Goal: Navigation & Orientation: Find specific page/section

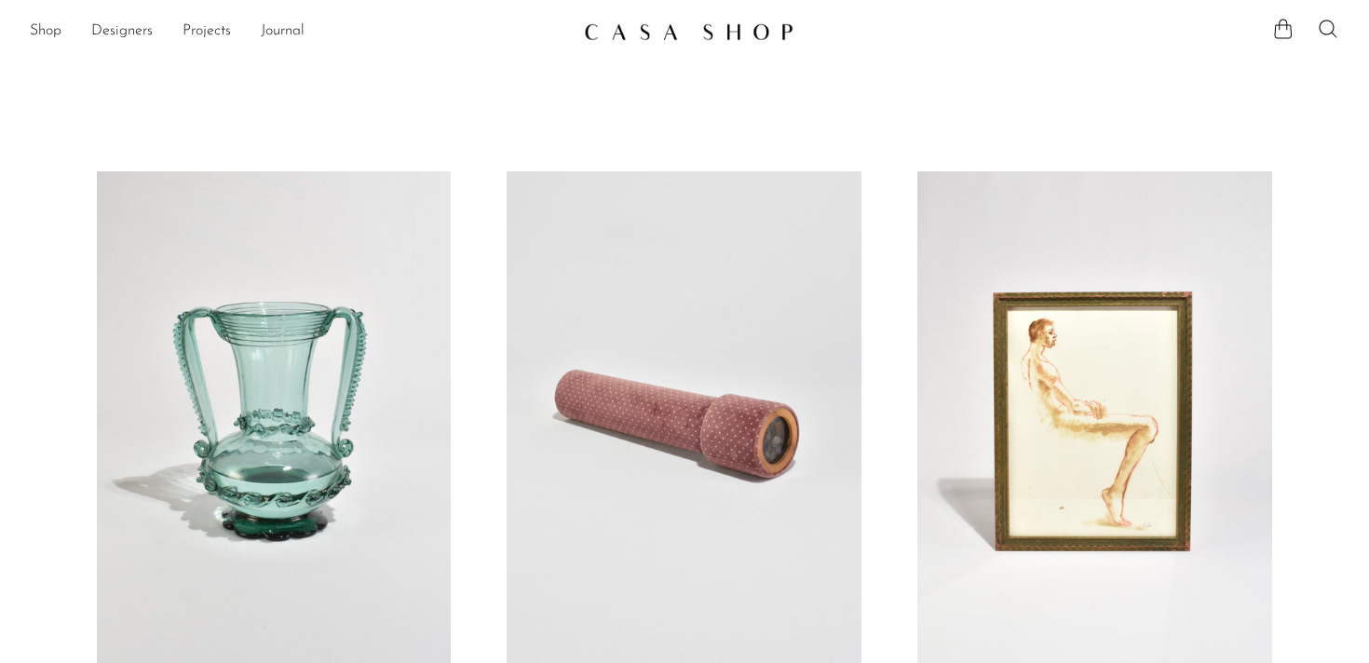
click at [52, 18] on li "Shop Featured New Arrivals Bestsellers Coming Soon Jewelry Jewelry All Earrings…" at bounding box center [46, 32] width 32 height 32
click at [44, 41] on link "Shop" at bounding box center [46, 32] width 32 height 24
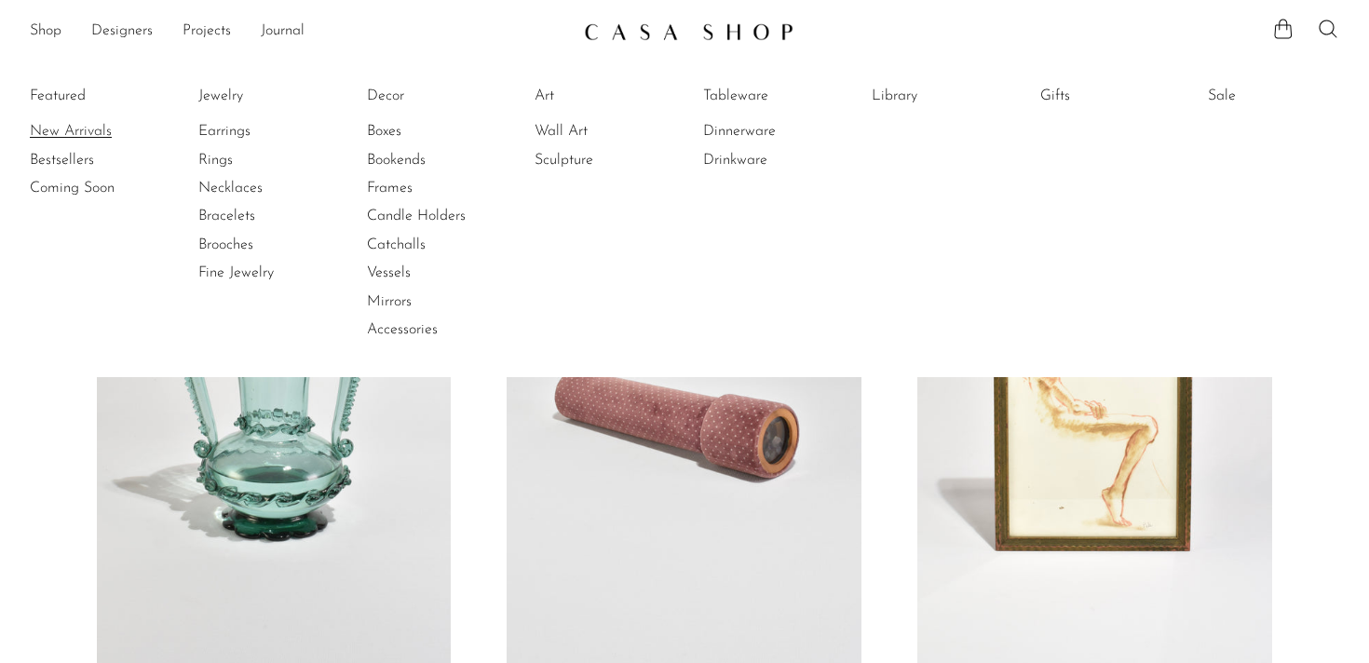
click at [65, 129] on link "New Arrivals" at bounding box center [100, 131] width 140 height 20
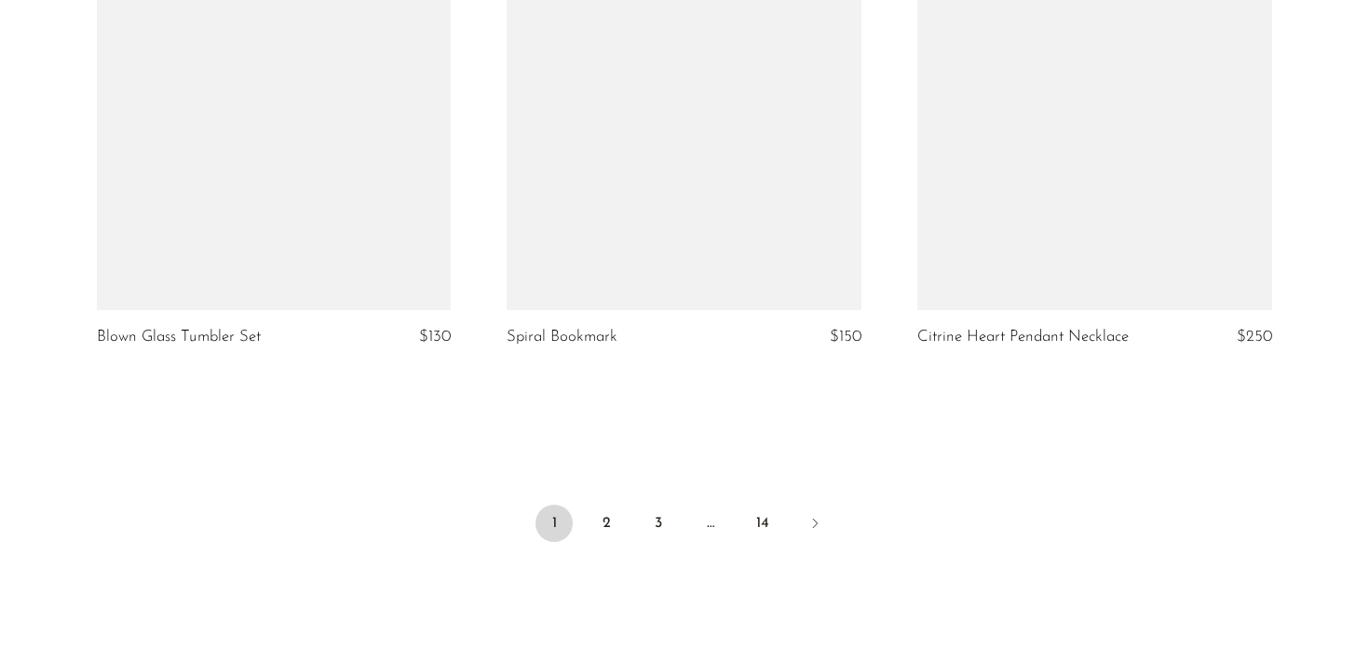
scroll to position [6745, 0]
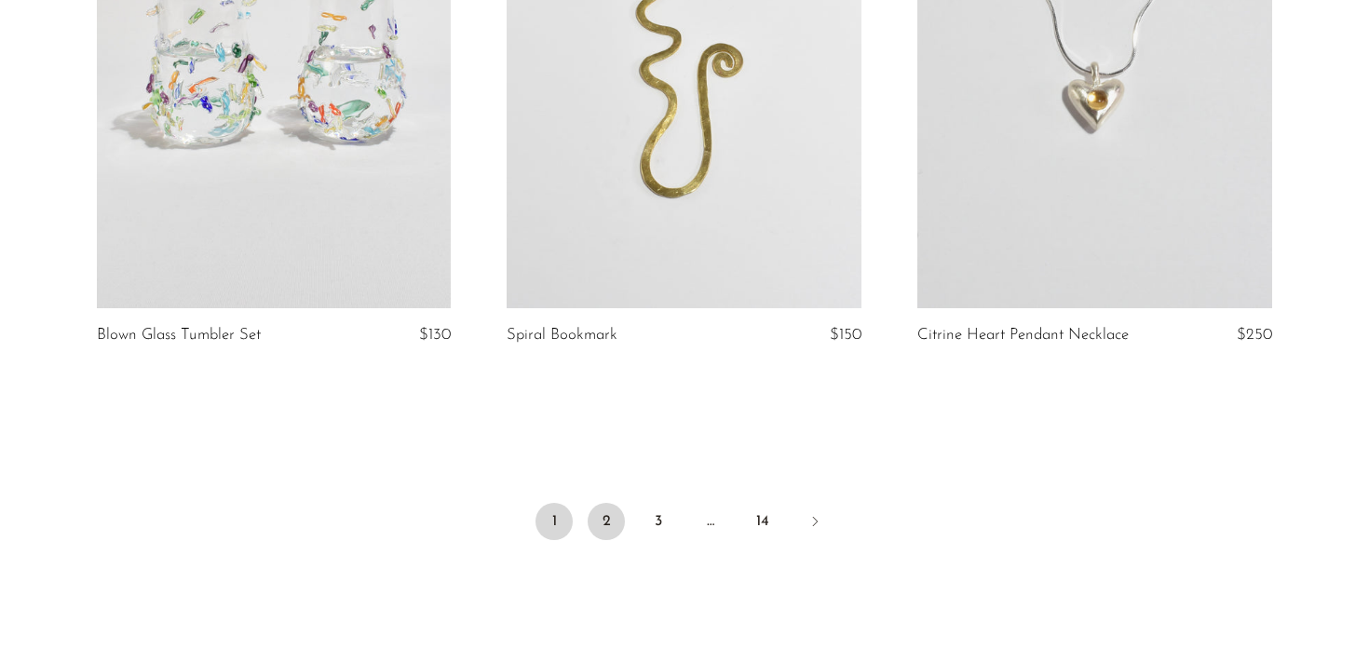
click at [598, 518] on link "2" at bounding box center [606, 521] width 37 height 37
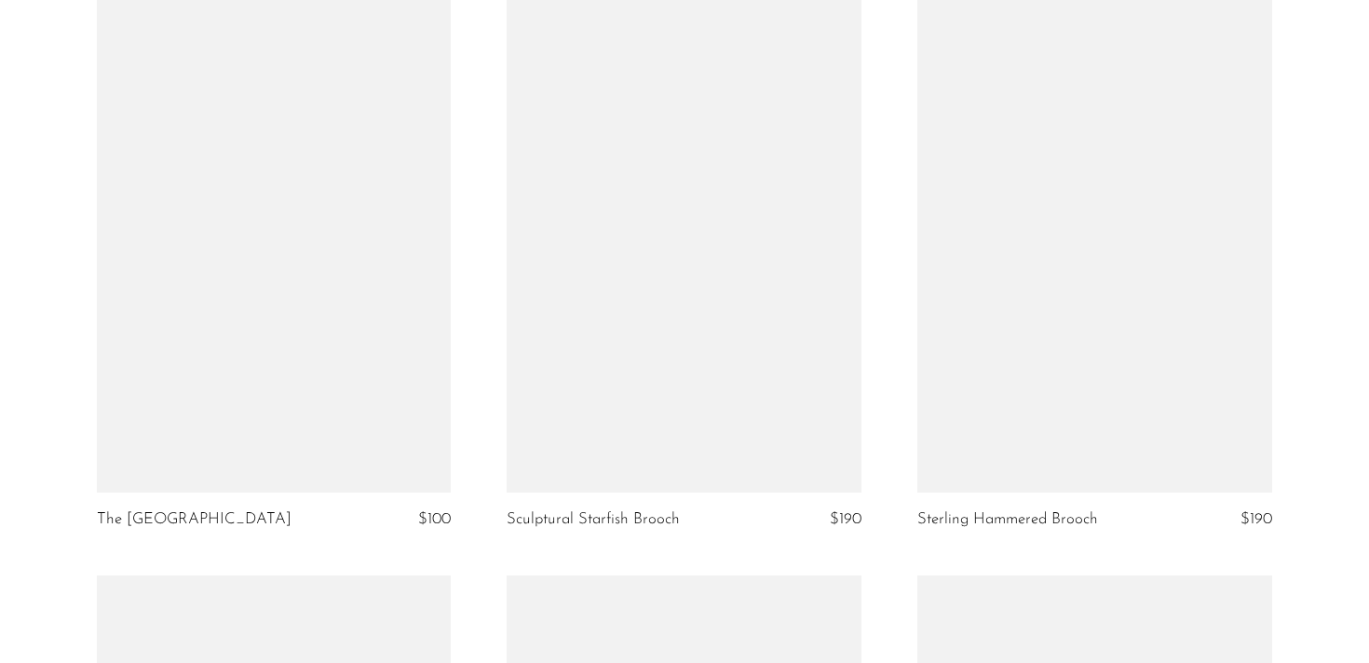
scroll to position [4336, 0]
